Goal: Communication & Community: Answer question/provide support

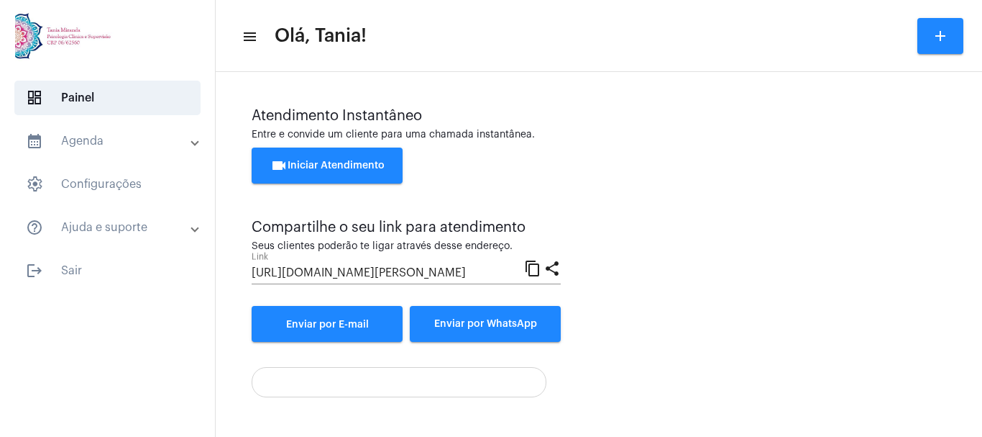
click at [342, 163] on span "videocam Iniciar Atendimento" at bounding box center [327, 165] width 114 height 10
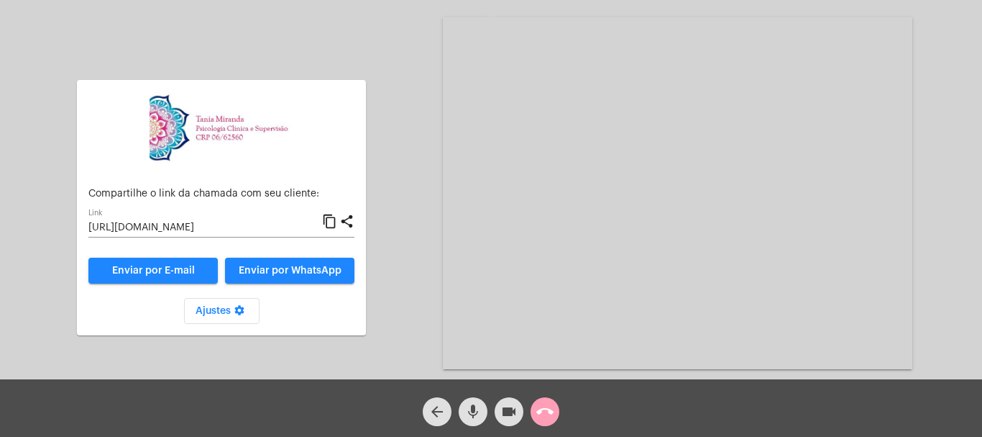
click at [546, 416] on mat-icon "call_end" at bounding box center [544, 411] width 17 height 17
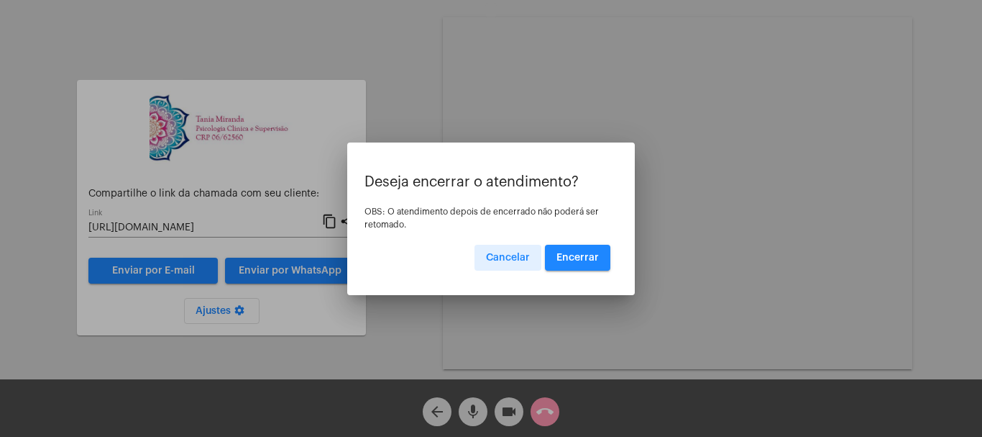
click at [574, 255] on span "Encerrar" at bounding box center [578, 257] width 42 height 10
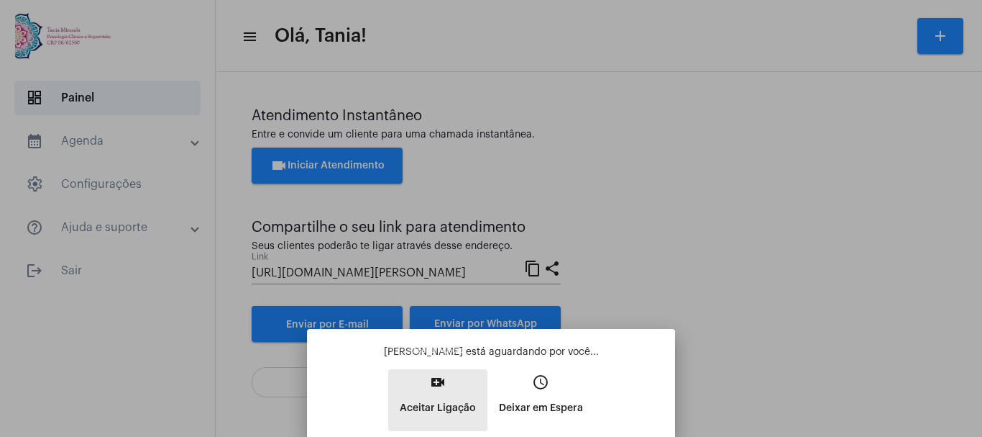
click at [438, 380] on mat-icon "video_call" at bounding box center [437, 381] width 17 height 17
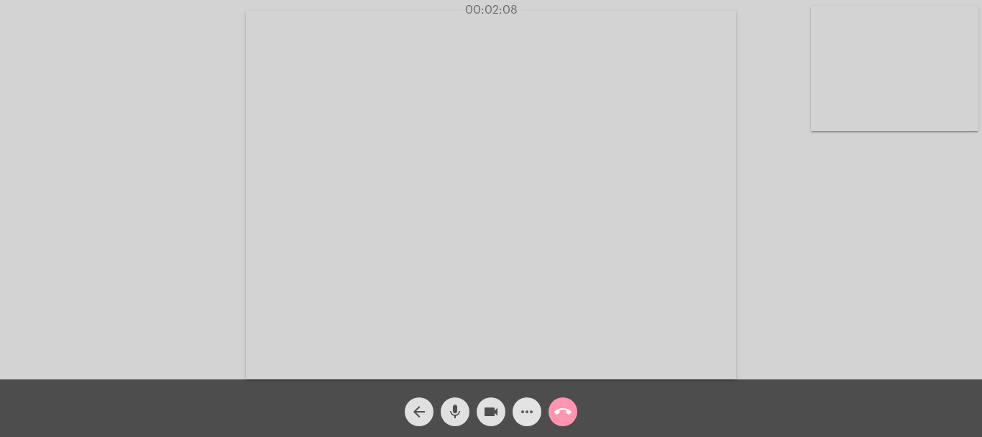
click at [525, 417] on mat-icon "more_horiz" at bounding box center [527, 411] width 17 height 17
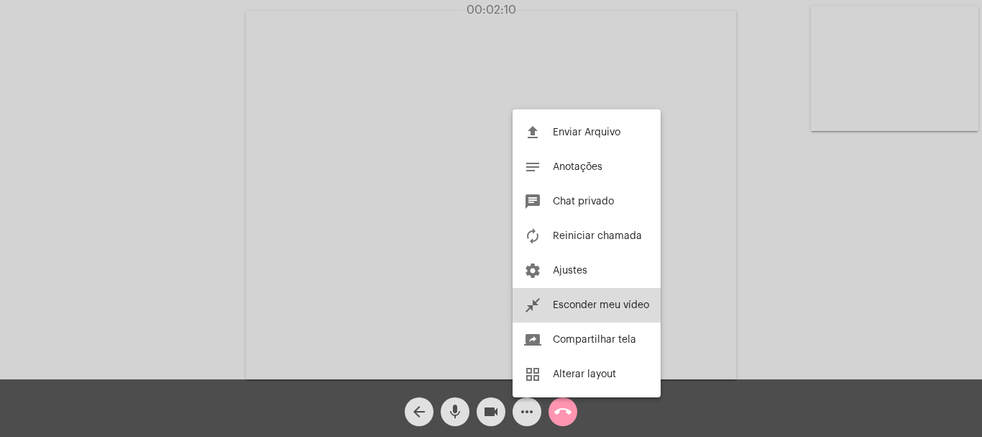
click at [581, 311] on button "close_fullscreen Esconder meu vídeo" at bounding box center [587, 305] width 148 height 35
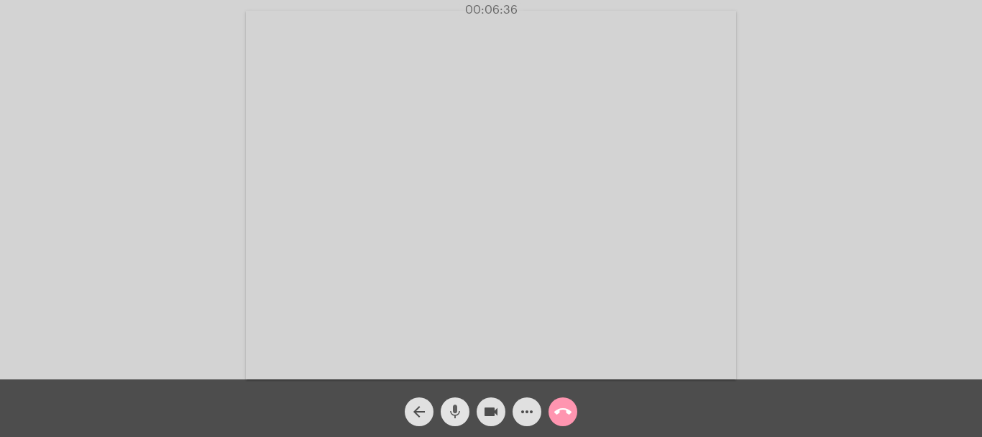
click at [450, 409] on mat-icon "mic" at bounding box center [455, 411] width 17 height 17
click at [450, 409] on mat-icon "mic_off" at bounding box center [455, 411] width 17 height 17
